Goal: Task Accomplishment & Management: Use online tool/utility

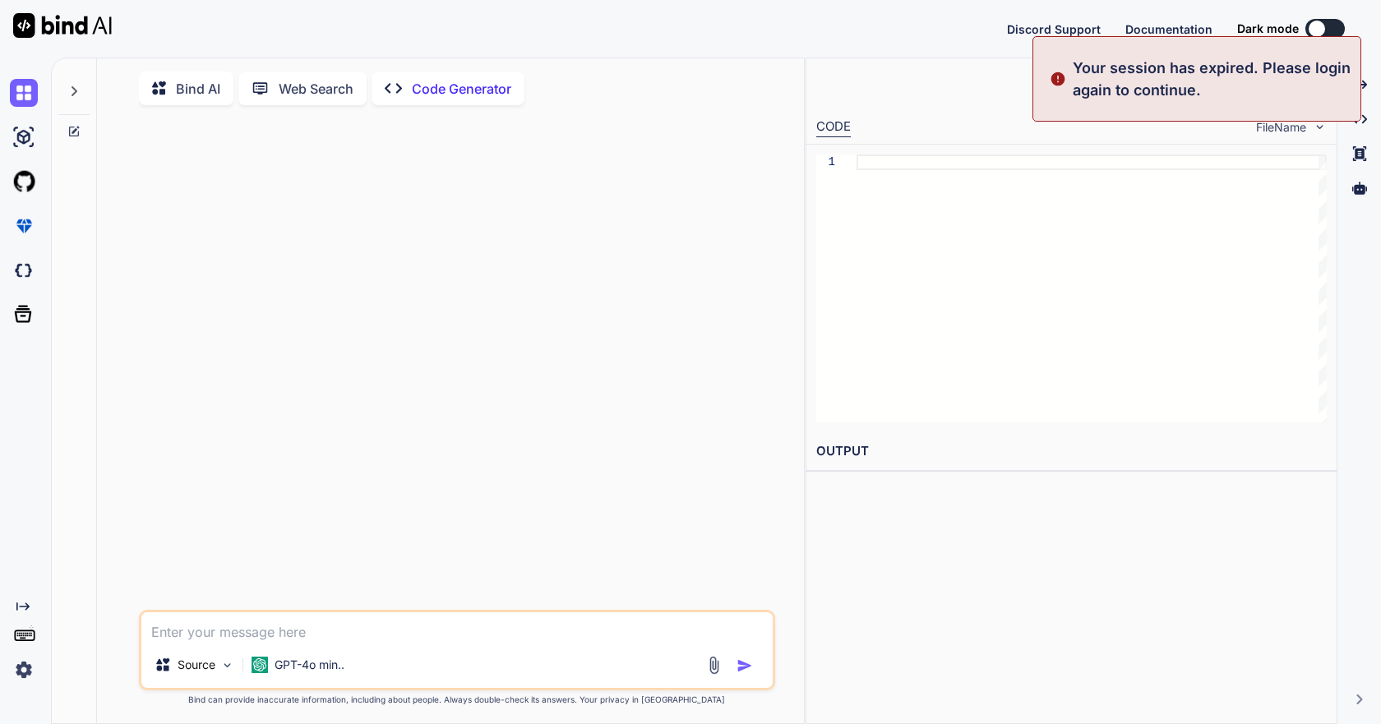
type textarea "x"
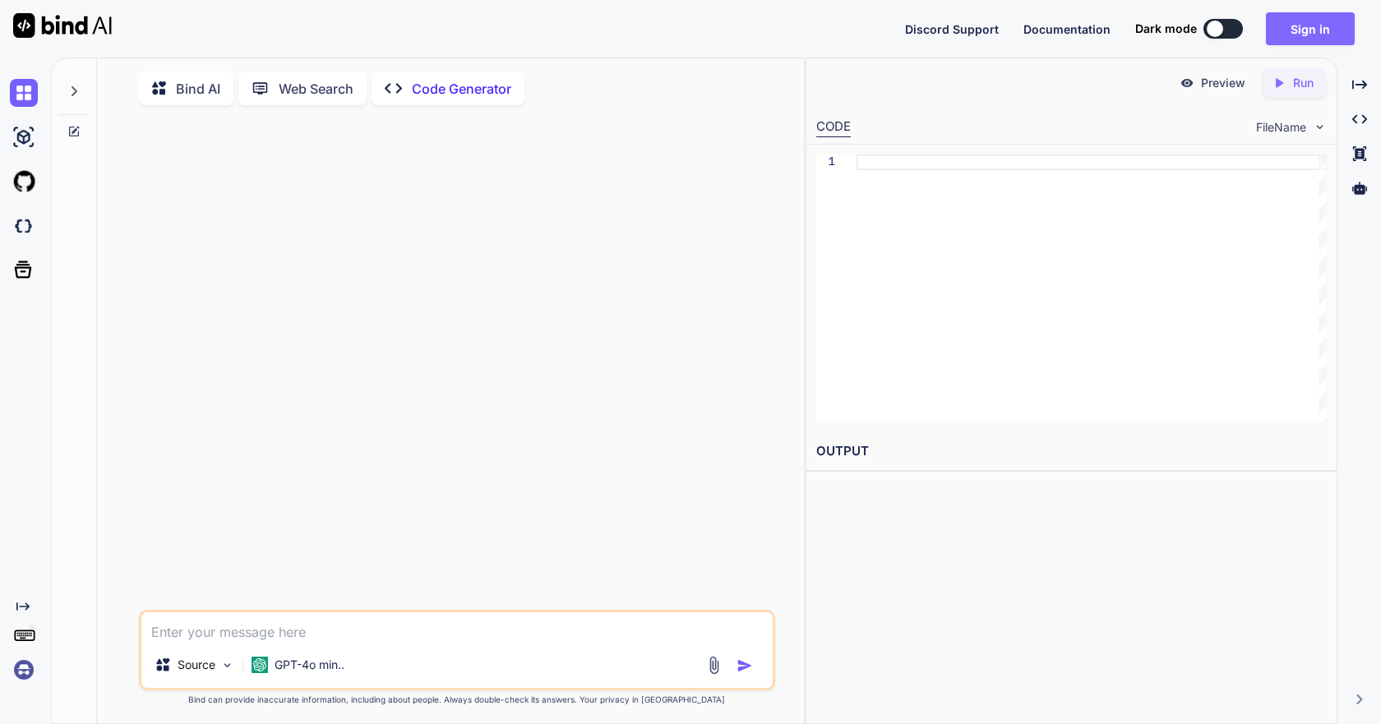
click at [1327, 27] on button "Sign in" at bounding box center [1310, 28] width 89 height 33
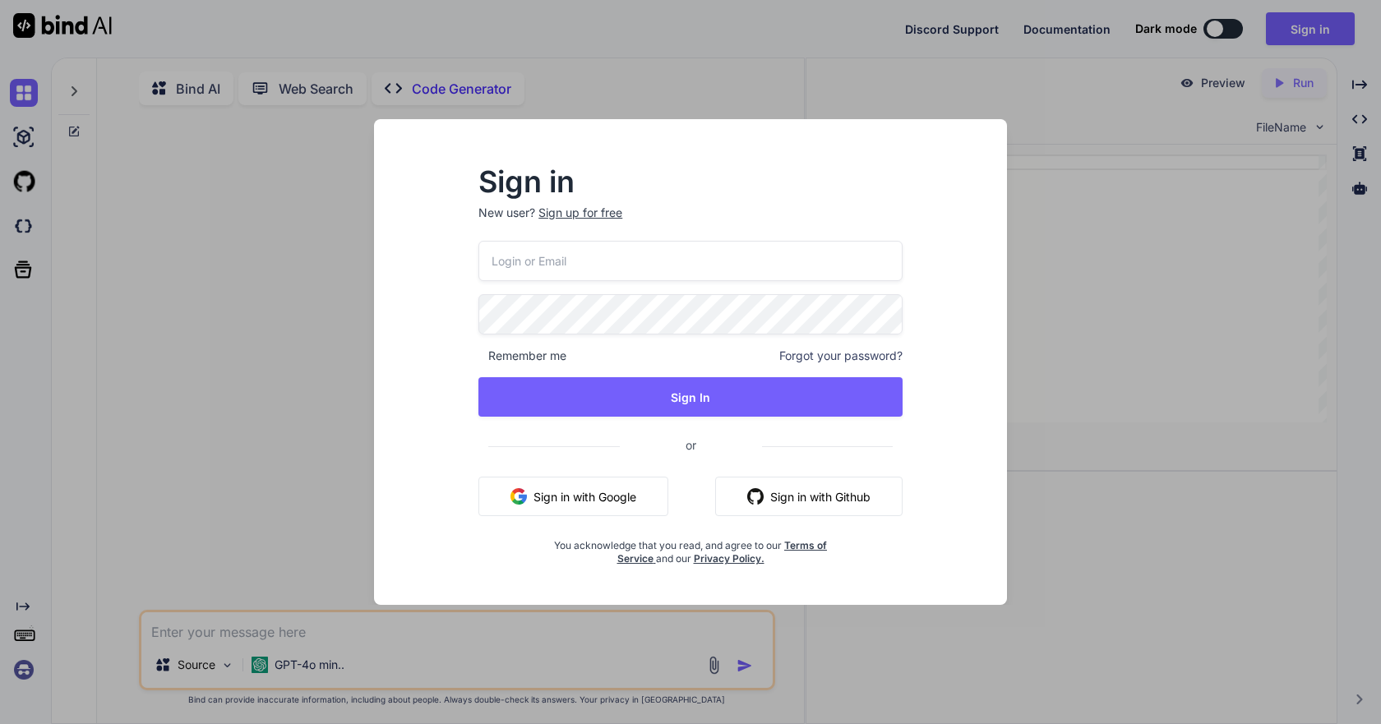
type input "[EMAIL_ADDRESS][DOMAIN_NAME]"
click at [471, 353] on div "Sign in New user? Sign up for free [EMAIL_ADDRESS][DOMAIN_NAME] Remember me For…" at bounding box center [690, 367] width 477 height 397
click at [486, 357] on span "Remember me" at bounding box center [522, 356] width 88 height 16
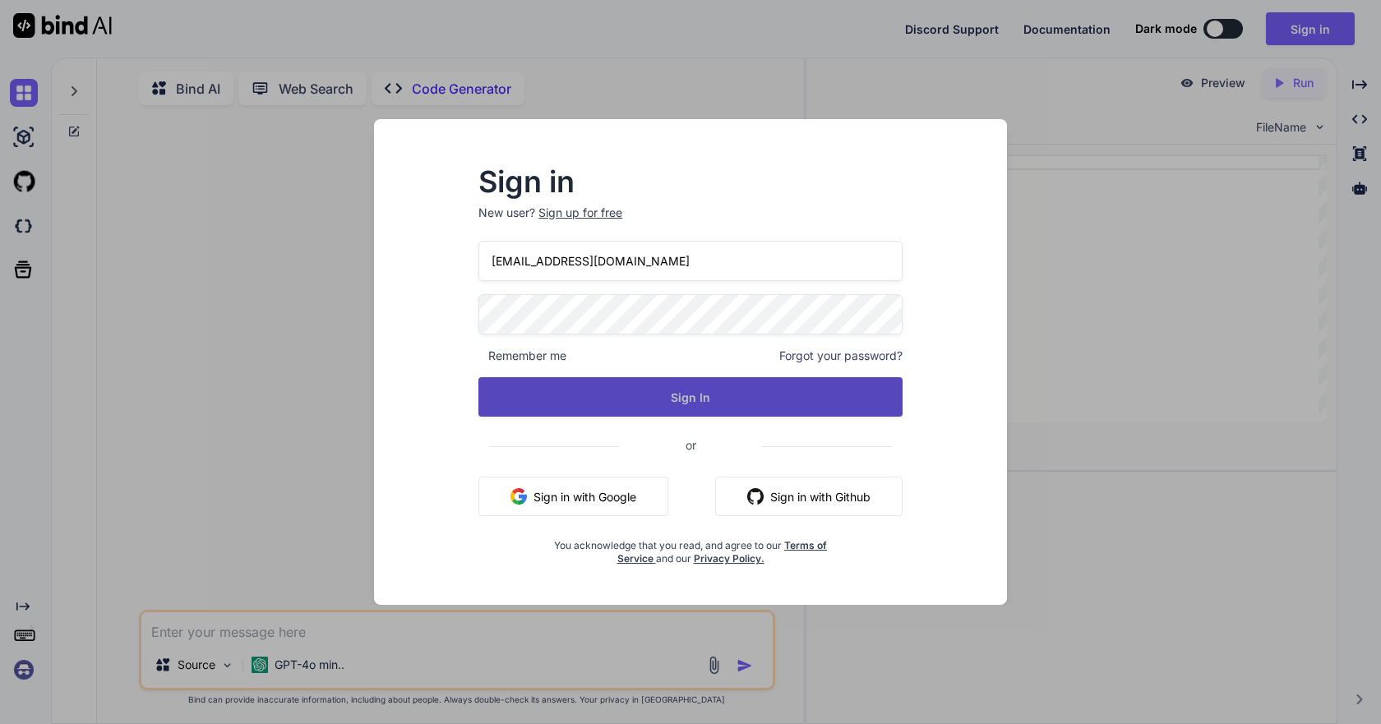
drag, startPoint x: 561, startPoint y: 400, endPoint x: 579, endPoint y: 404, distance: 17.7
click at [565, 400] on button "Sign In" at bounding box center [690, 396] width 424 height 39
